Goal: Navigation & Orientation: Find specific page/section

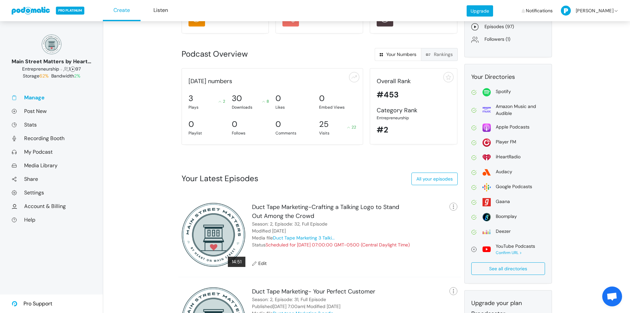
scroll to position [83, 0]
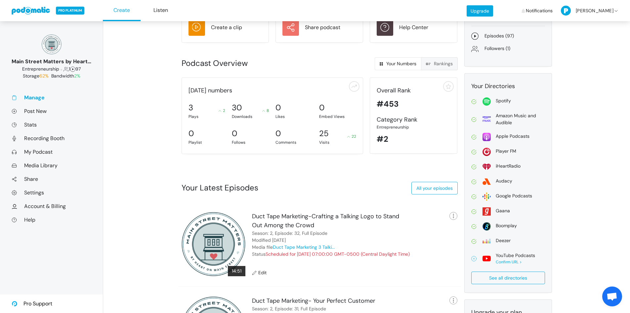
click at [510, 262] on div "Confirm URL >" at bounding box center [515, 262] width 39 height 6
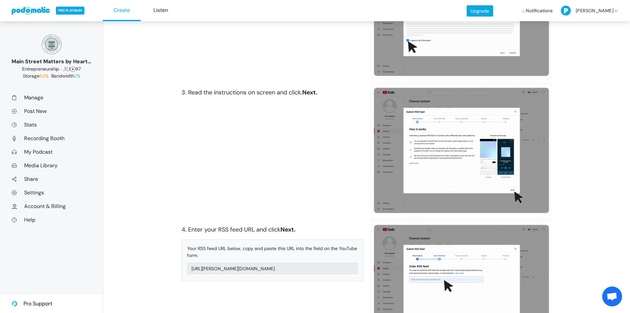
scroll to position [488, 0]
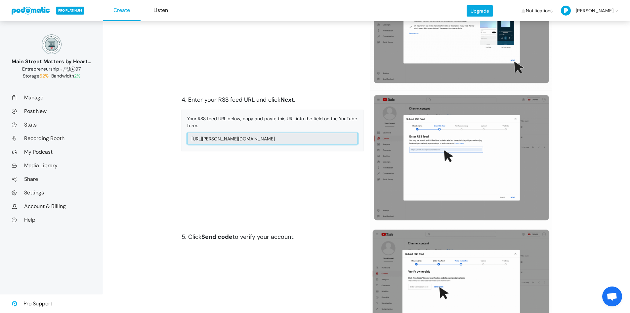
drag, startPoint x: 311, startPoint y: 139, endPoint x: 178, endPoint y: 130, distance: 134.0
click at [178, 130] on div "< Back to Directories YouTube Submission Before you begin, please note that thi…" at bounding box center [366, 298] width 527 height 1530
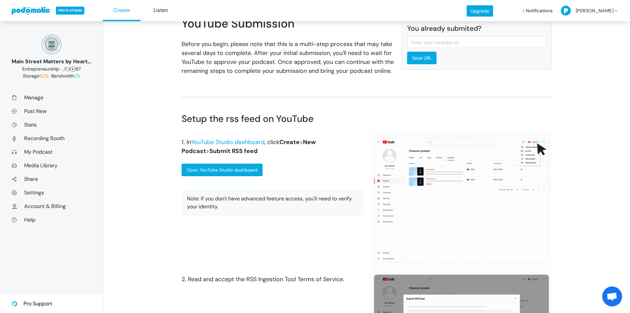
scroll to position [0, 0]
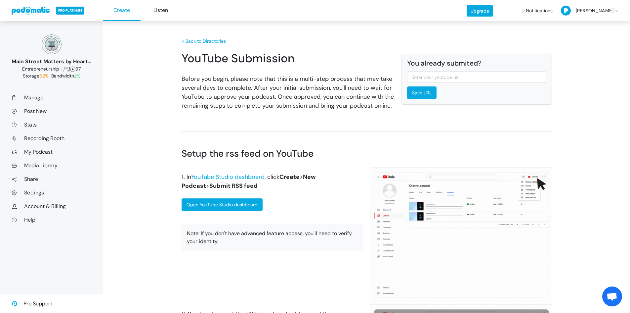
click at [623, 7] on div "Upgrade Notifications Listener | [GEOGRAPHIC_DATA] Loading... [PERSON_NAME] Pro…" at bounding box center [548, 11] width 163 height 20
click at [35, 95] on link "Manage" at bounding box center [52, 97] width 80 height 7
